Goal: Transaction & Acquisition: Obtain resource

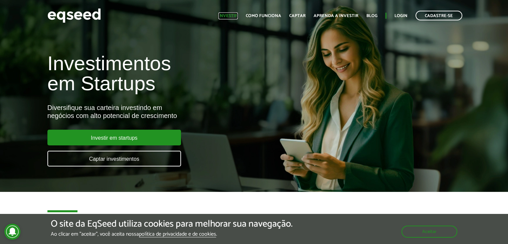
click at [228, 16] on link "Investir" at bounding box center [227, 16] width 19 height 4
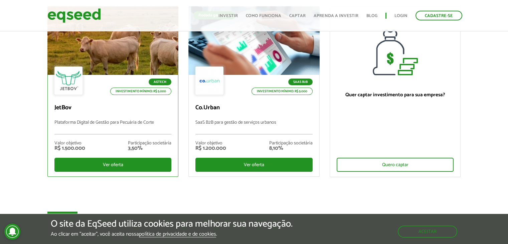
scroll to position [77, 0]
